Goal: Use online tool/utility: Utilize a website feature to perform a specific function

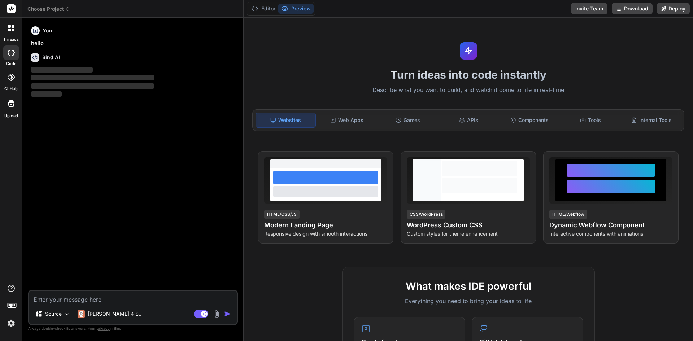
click at [8, 324] on img at bounding box center [11, 323] width 12 height 12
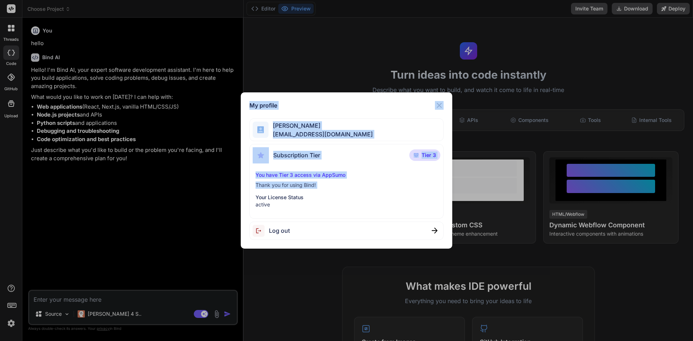
drag, startPoint x: 22, startPoint y: 69, endPoint x: 120, endPoint y: 192, distance: 157.7
click at [120, 192] on div "My profile Roberto Renteria rrenteria@renteriamarketing.com Subscription Tier T…" at bounding box center [346, 170] width 693 height 341
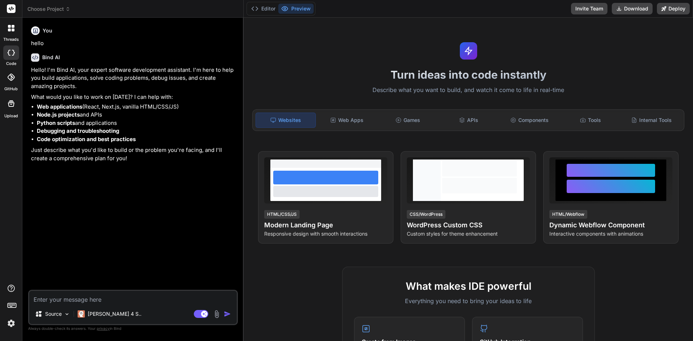
click at [115, 198] on div "You hello Bind AI Hello! I'm Bind AI, your expert software development assistan…" at bounding box center [134, 156] width 208 height 266
click at [205, 317] on rect at bounding box center [204, 314] width 6 height 6
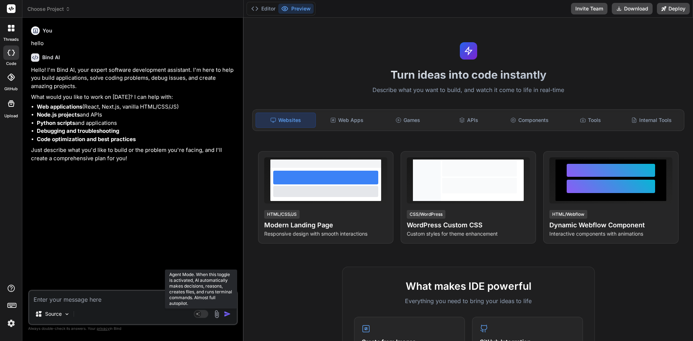
click at [202, 313] on rect at bounding box center [201, 314] width 14 height 8
type textarea "x"
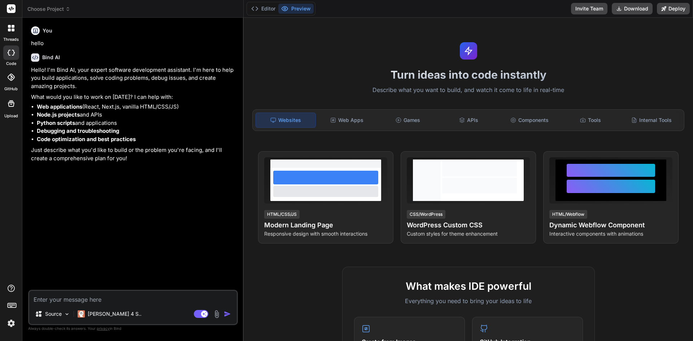
drag, startPoint x: 640, startPoint y: 306, endPoint x: 655, endPoint y: 35, distance: 271.4
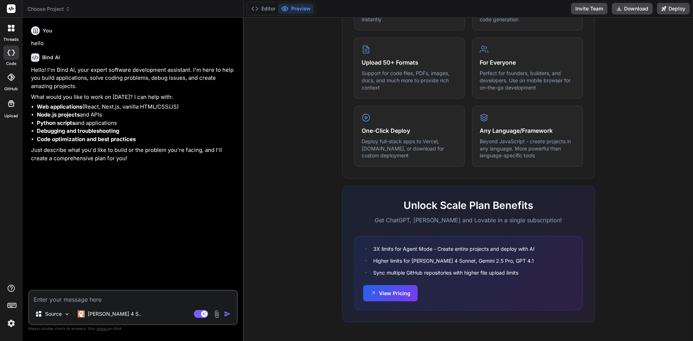
drag, startPoint x: 655, startPoint y: 34, endPoint x: 617, endPoint y: 239, distance: 208.1
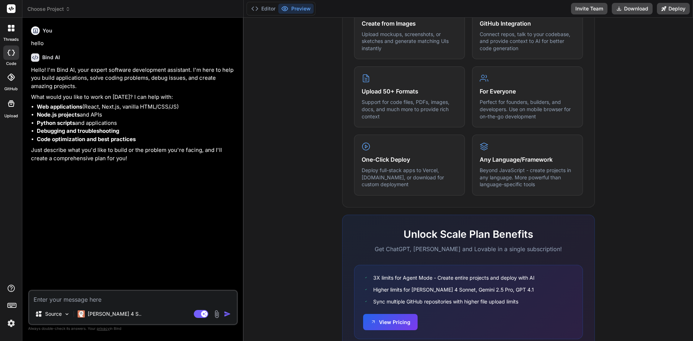
scroll to position [0, 0]
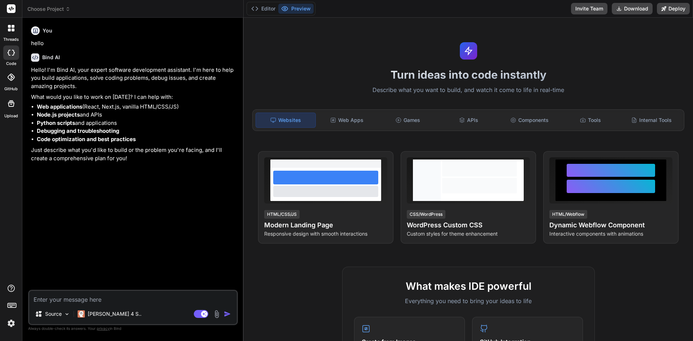
drag, startPoint x: 643, startPoint y: 302, endPoint x: 661, endPoint y: 135, distance: 167.7
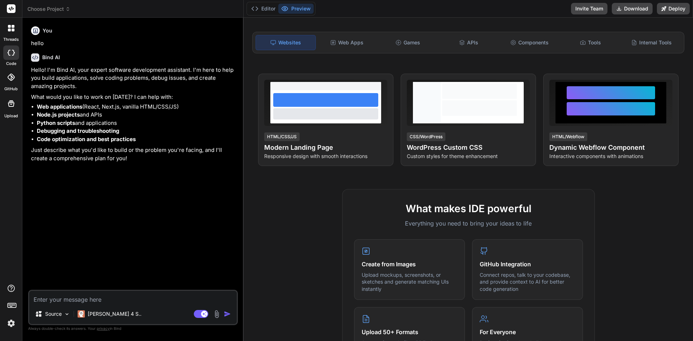
scroll to position [347, 0]
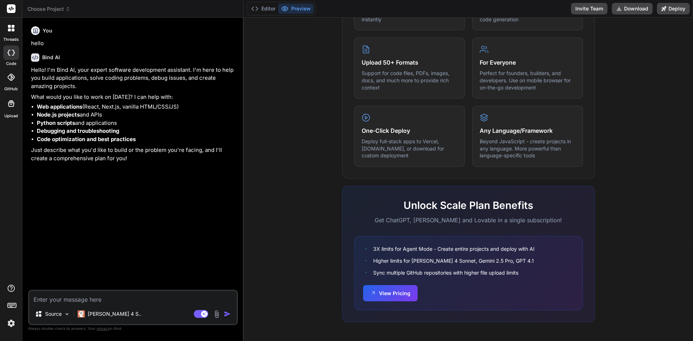
drag, startPoint x: 662, startPoint y: 69, endPoint x: 641, endPoint y: 268, distance: 200.7
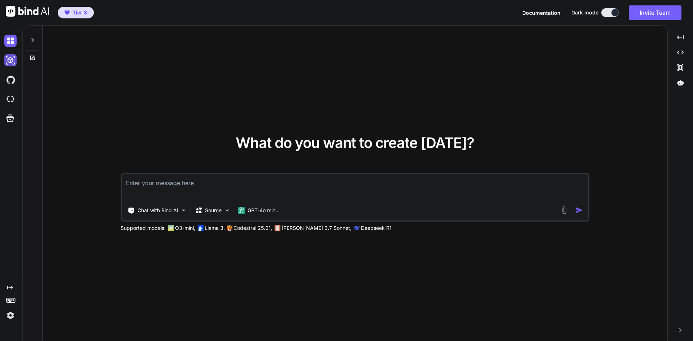
click at [6, 64] on img at bounding box center [10, 60] width 12 height 12
type textarea "x"
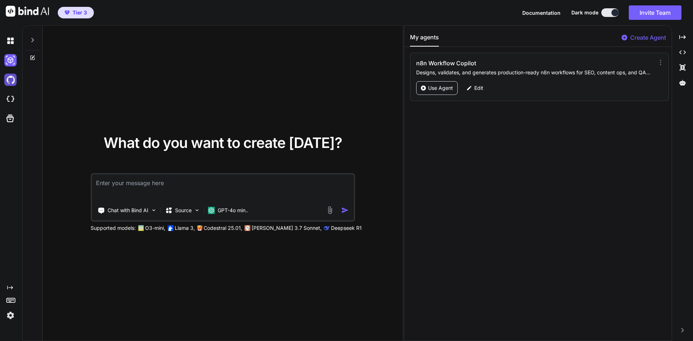
click at [9, 79] on img at bounding box center [10, 80] width 12 height 12
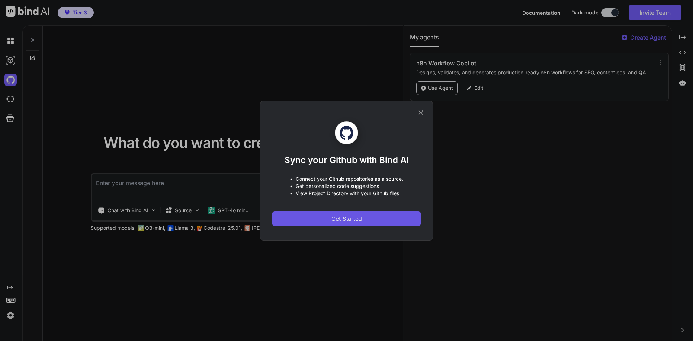
click at [328, 217] on button "Get Started" at bounding box center [346, 218] width 149 height 14
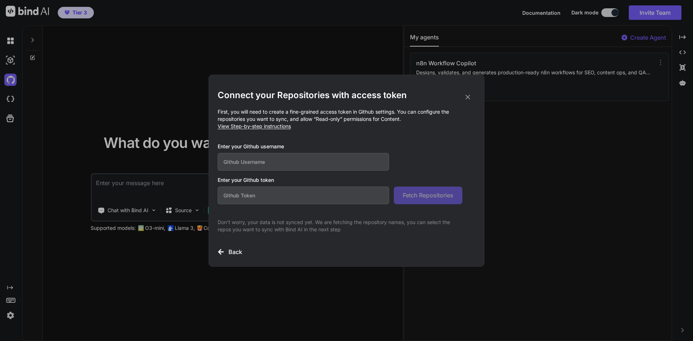
click at [471, 98] on icon at bounding box center [468, 97] width 8 height 8
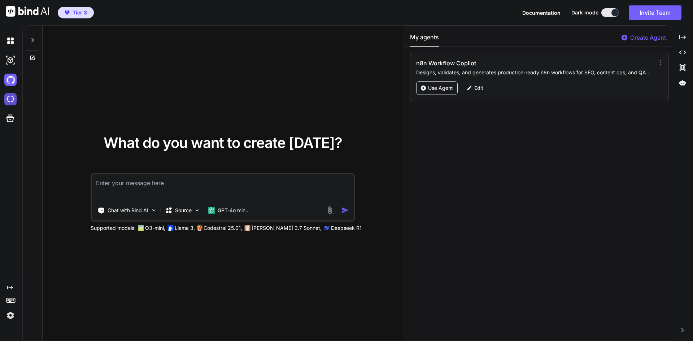
click at [5, 96] on img at bounding box center [10, 99] width 12 height 12
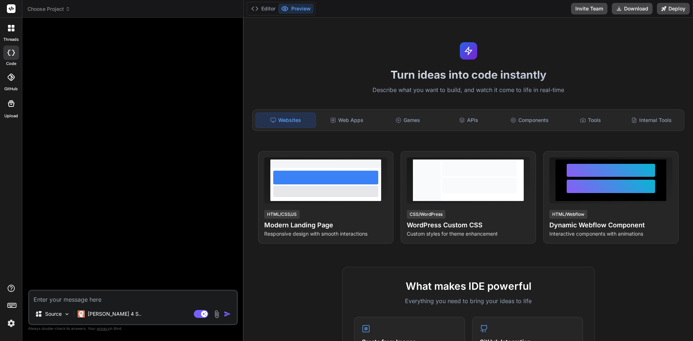
click at [8, 109] on div at bounding box center [11, 103] width 17 height 17
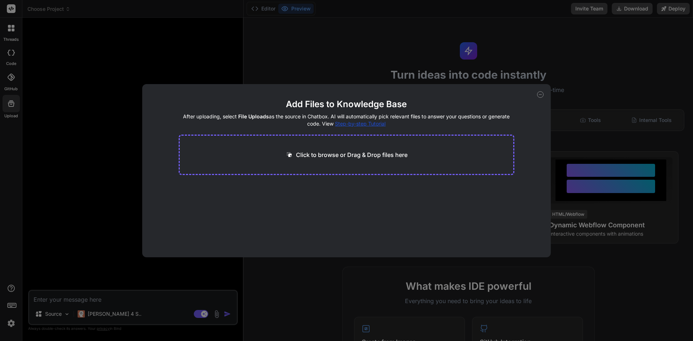
click at [537, 93] on icon at bounding box center [540, 94] width 6 height 6
type textarea "x"
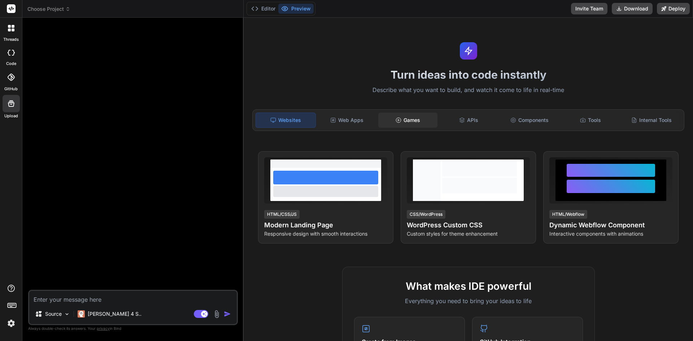
click at [423, 119] on div "Games" at bounding box center [408, 120] width 60 height 15
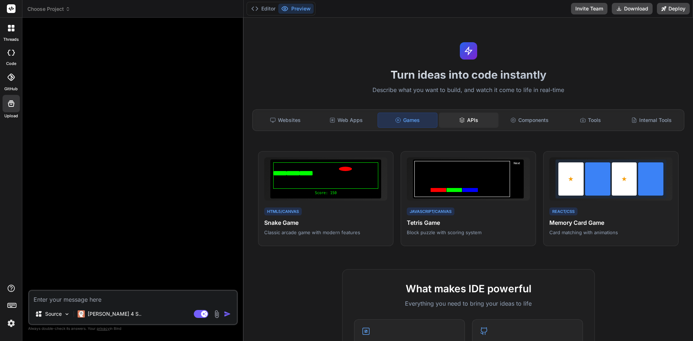
click at [465, 119] on div "APIs" at bounding box center [469, 120] width 60 height 15
